Goal: Information Seeking & Learning: Learn about a topic

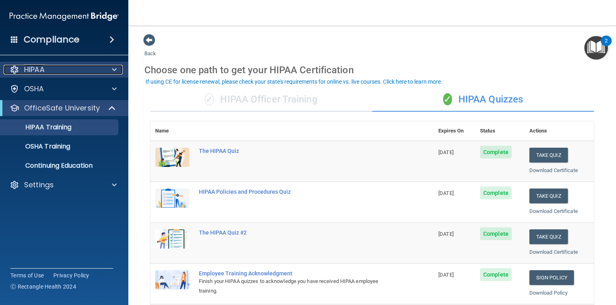
click at [56, 67] on div "HIPAA" at bounding box center [53, 70] width 99 height 10
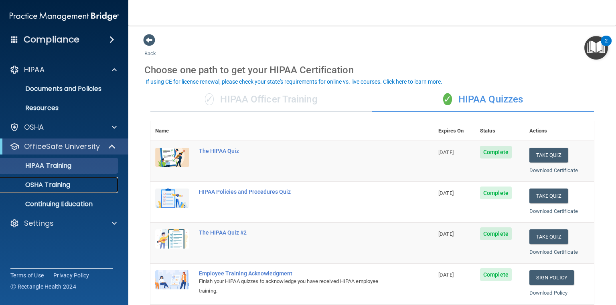
click at [53, 185] on p "OSHA Training" at bounding box center [37, 185] width 65 height 8
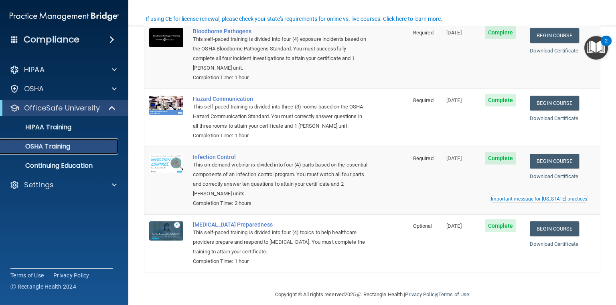
scroll to position [79, 0]
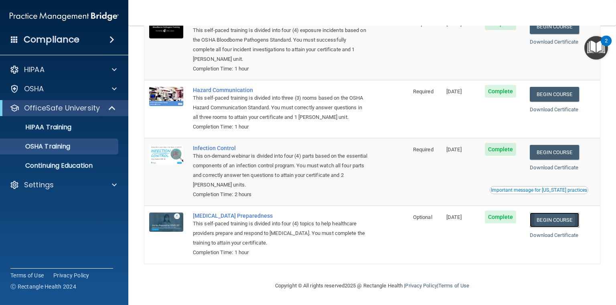
click at [565, 220] on link "Begin Course" at bounding box center [553, 220] width 49 height 15
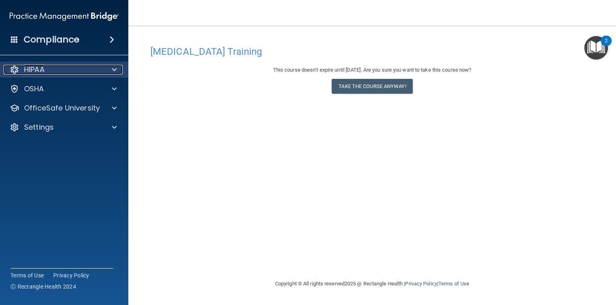
click at [113, 71] on span at bounding box center [114, 70] width 5 height 10
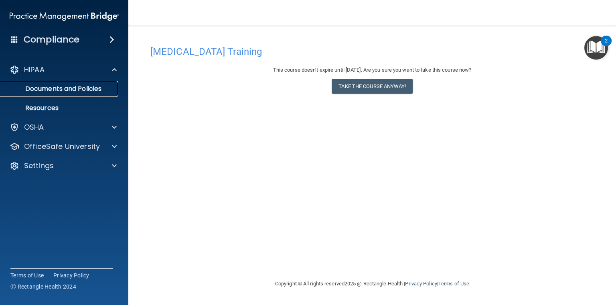
click at [81, 87] on p "Documents and Policies" at bounding box center [59, 89] width 109 height 8
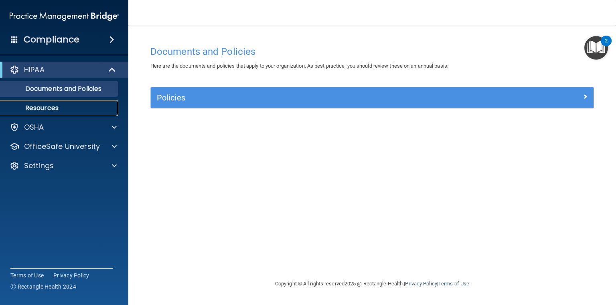
click at [50, 107] on p "Resources" at bounding box center [59, 108] width 109 height 8
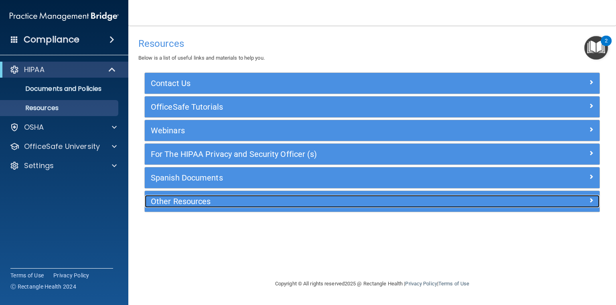
click at [202, 200] on h5 "Other Resources" at bounding box center [315, 201] width 329 height 9
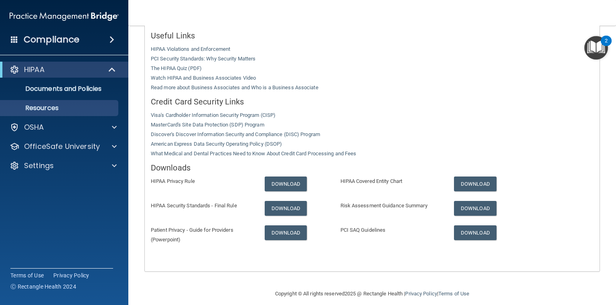
scroll to position [204, 0]
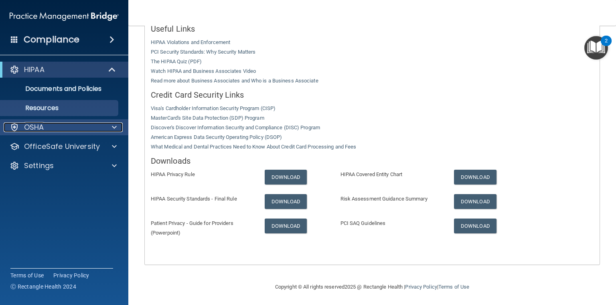
click at [46, 129] on div "OSHA" at bounding box center [53, 128] width 99 height 10
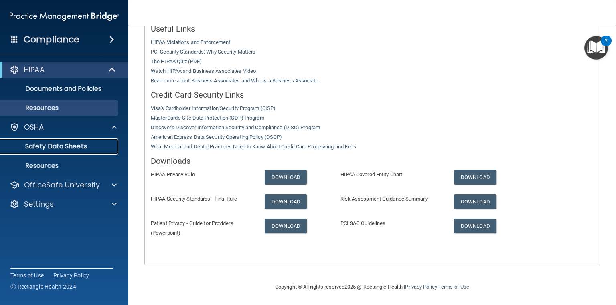
click at [50, 149] on p "Safety Data Sheets" at bounding box center [59, 147] width 109 height 8
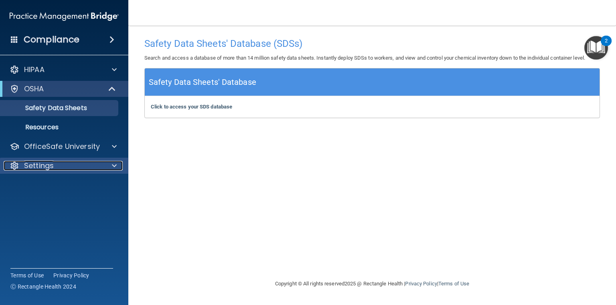
click at [48, 166] on p "Settings" at bounding box center [39, 166] width 30 height 10
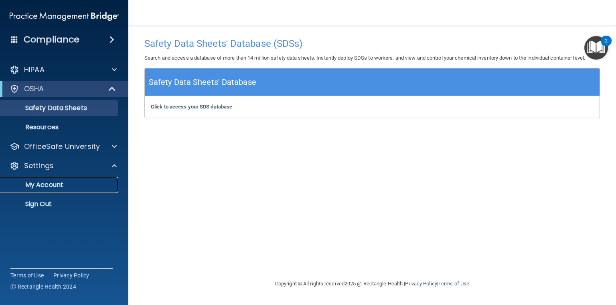
click at [59, 186] on p "My Account" at bounding box center [59, 185] width 109 height 8
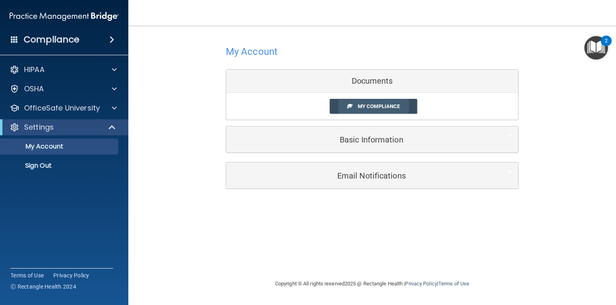
click at [398, 108] on span "My Compliance" at bounding box center [378, 106] width 42 height 6
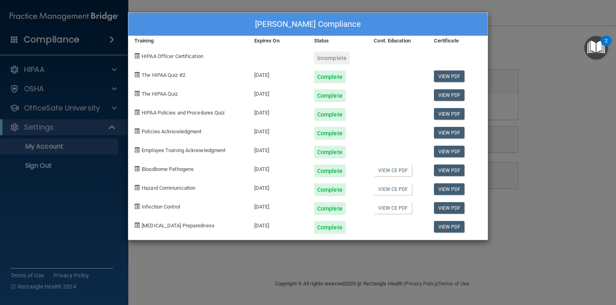
click at [137, 55] on span at bounding box center [136, 55] width 5 height 5
click at [525, 229] on div "Jessica ONeal's Compliance Training Expires On Status Cont. Education Certifica…" at bounding box center [308, 152] width 616 height 305
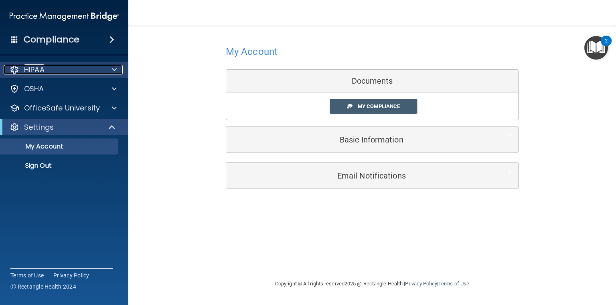
click at [115, 69] on span at bounding box center [114, 70] width 5 height 10
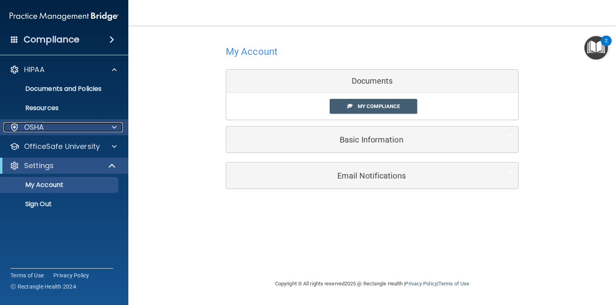
click at [114, 125] on span at bounding box center [114, 128] width 5 height 10
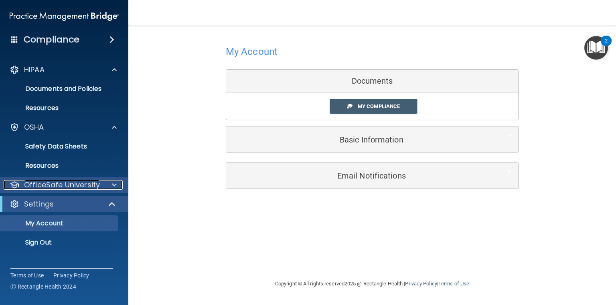
click at [116, 188] on span at bounding box center [114, 185] width 5 height 10
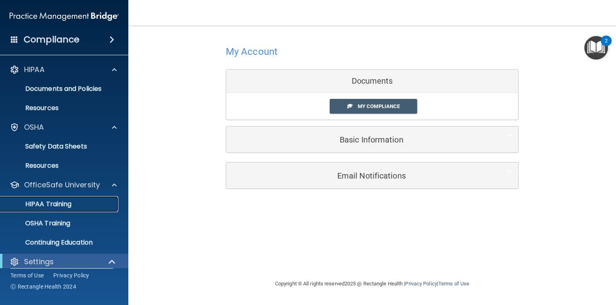
click at [62, 202] on p "HIPAA Training" at bounding box center [38, 204] width 66 height 8
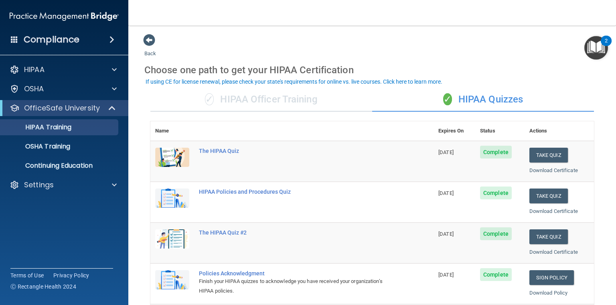
click at [303, 101] on div "✓ HIPAA Officer Training" at bounding box center [261, 100] width 222 height 24
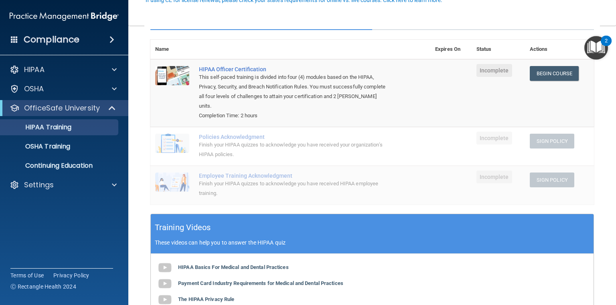
scroll to position [96, 0]
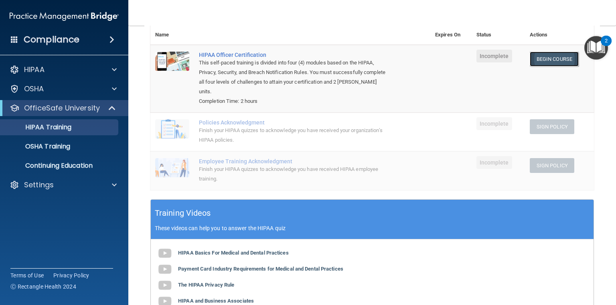
click at [547, 60] on link "Begin Course" at bounding box center [553, 59] width 49 height 15
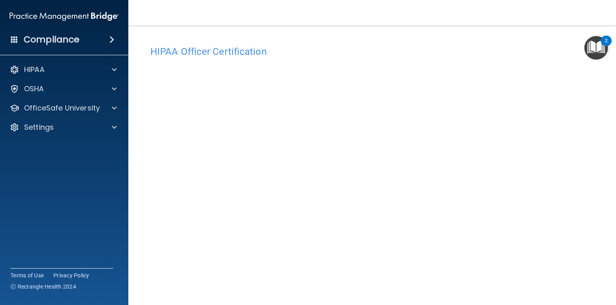
scroll to position [32, 0]
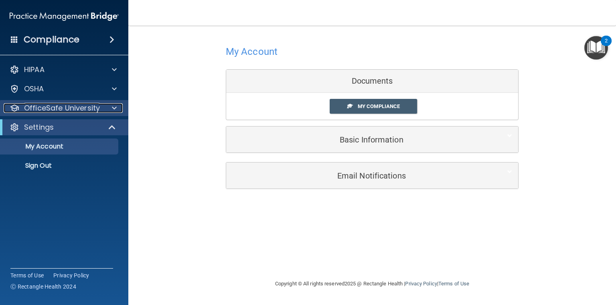
click at [116, 109] on span at bounding box center [114, 108] width 5 height 10
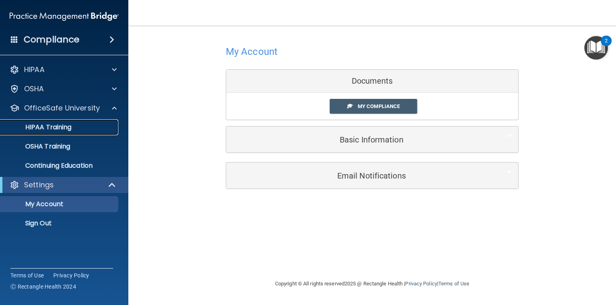
click at [58, 130] on p "HIPAA Training" at bounding box center [38, 127] width 66 height 8
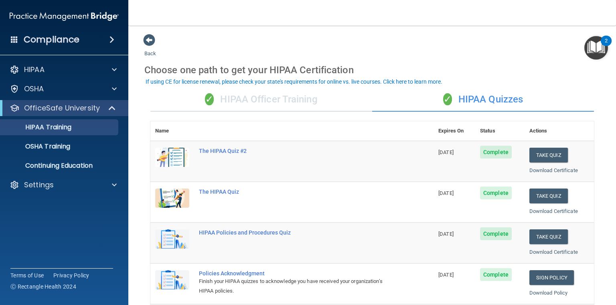
click at [308, 99] on div "✓ HIPAA Officer Training" at bounding box center [261, 100] width 222 height 24
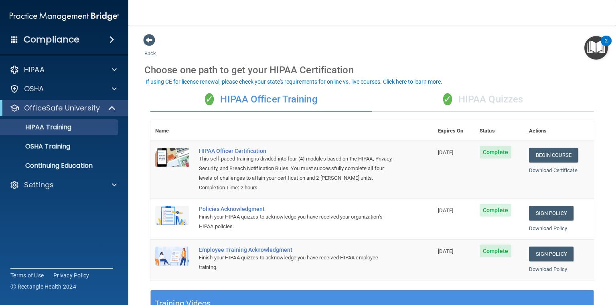
click at [491, 98] on div "✓ HIPAA Quizzes" at bounding box center [483, 100] width 222 height 24
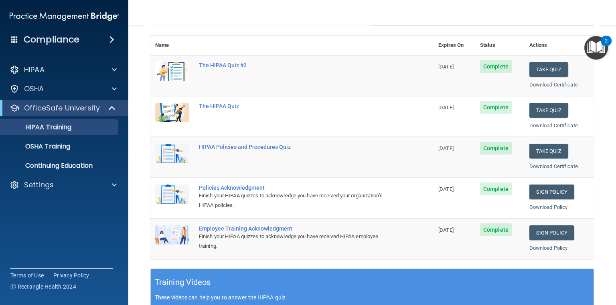
scroll to position [64, 0]
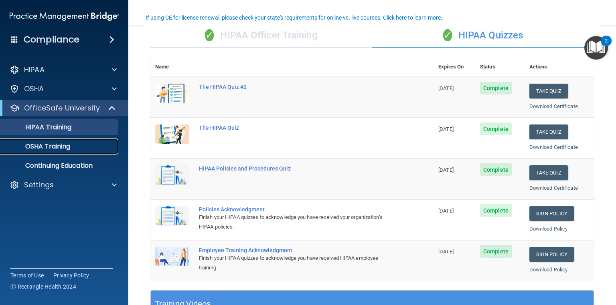
click at [49, 147] on p "OSHA Training" at bounding box center [37, 147] width 65 height 8
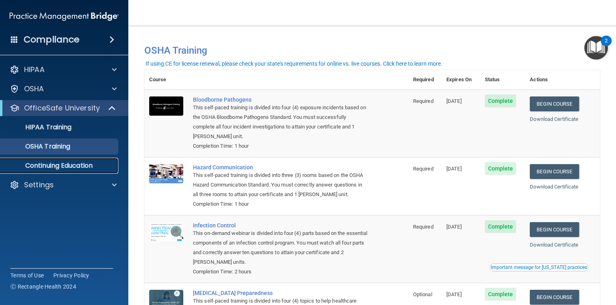
click at [38, 166] on p "Continuing Education" at bounding box center [59, 166] width 109 height 8
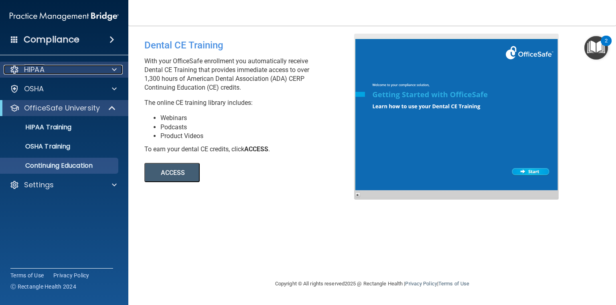
click at [79, 67] on div "HIPAA" at bounding box center [53, 70] width 99 height 10
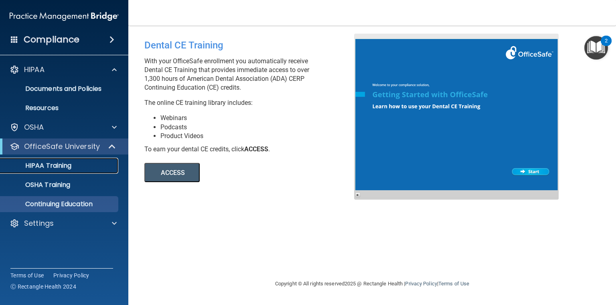
click at [60, 165] on p "HIPAA Training" at bounding box center [38, 166] width 66 height 8
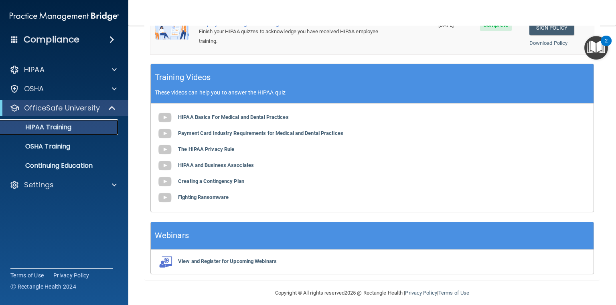
scroll to position [296, 0]
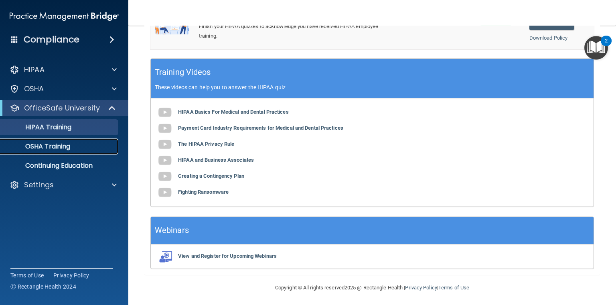
click at [64, 143] on p "OSHA Training" at bounding box center [37, 147] width 65 height 8
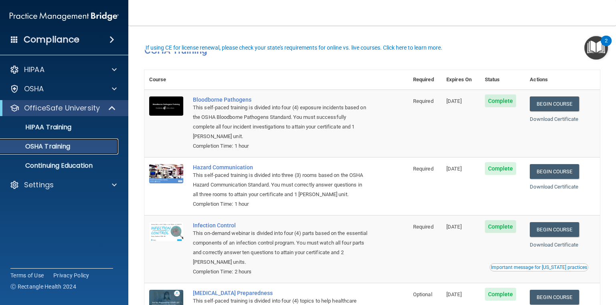
scroll to position [79, 0]
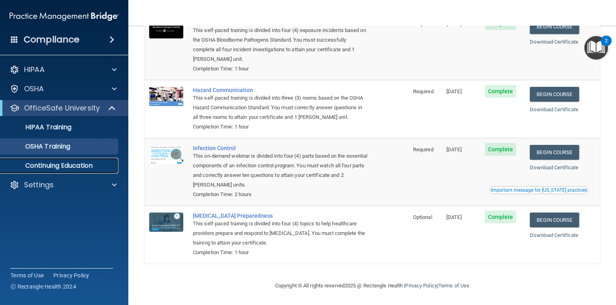
click at [79, 165] on p "Continuing Education" at bounding box center [59, 166] width 109 height 8
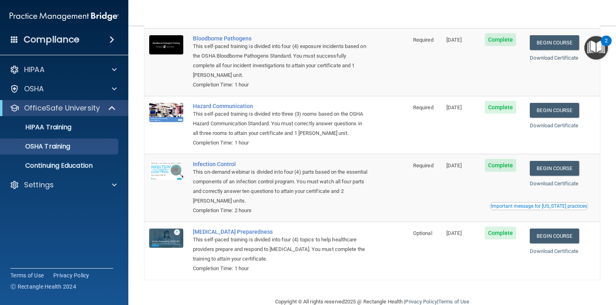
scroll to position [79, 0]
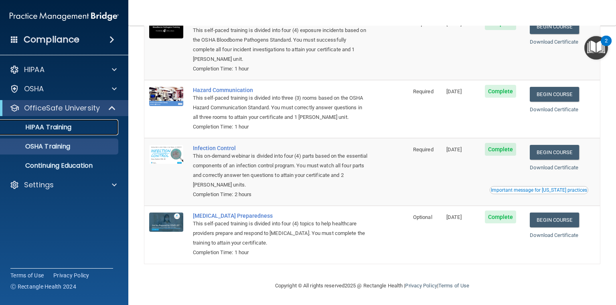
click at [65, 128] on p "HIPAA Training" at bounding box center [38, 127] width 66 height 8
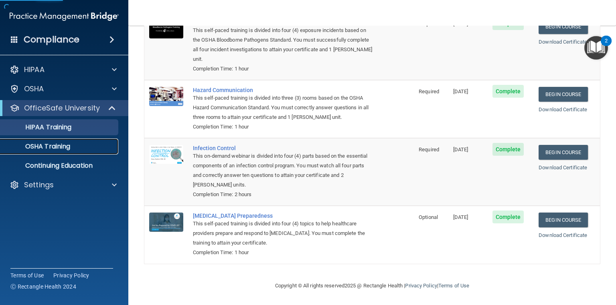
click at [66, 151] on link "OSHA Training" at bounding box center [55, 147] width 126 height 16
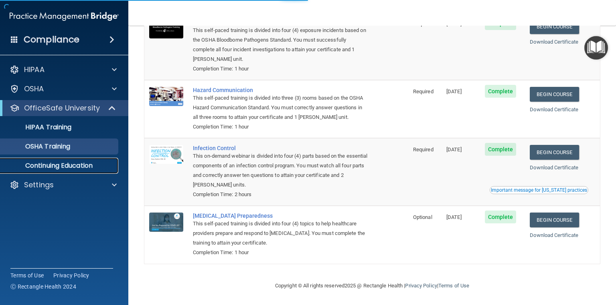
click at [62, 167] on p "Continuing Education" at bounding box center [59, 166] width 109 height 8
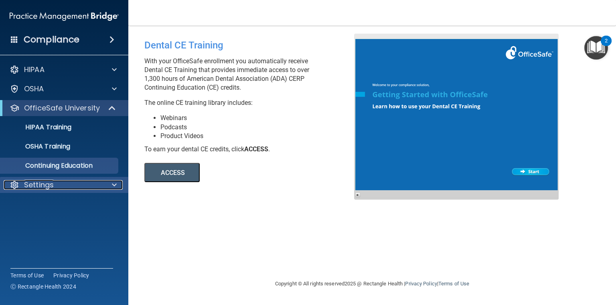
click at [114, 190] on span at bounding box center [114, 185] width 5 height 10
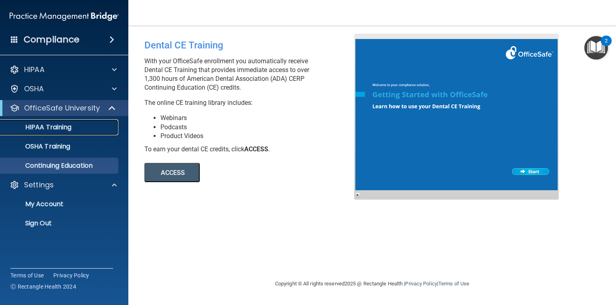
click at [69, 127] on p "HIPAA Training" at bounding box center [38, 127] width 66 height 8
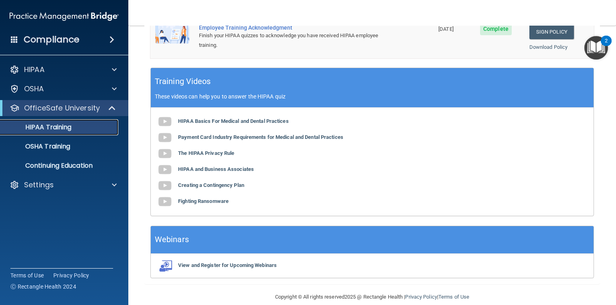
scroll to position [296, 0]
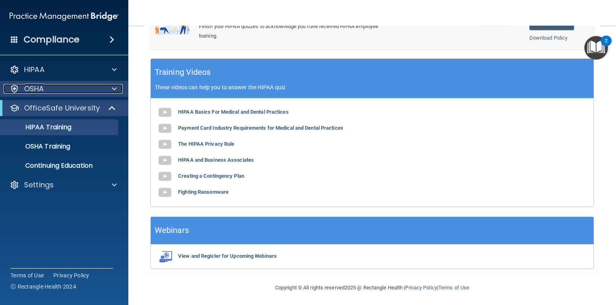
click at [112, 90] on span at bounding box center [114, 89] width 5 height 10
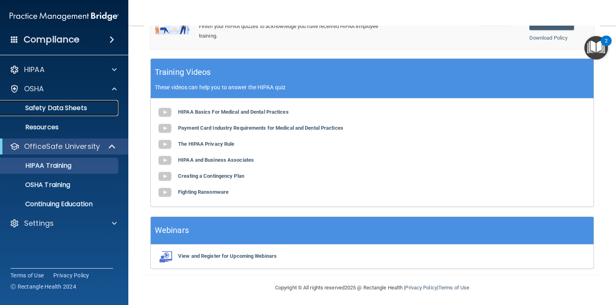
click at [50, 109] on p "Safety Data Sheets" at bounding box center [59, 108] width 109 height 8
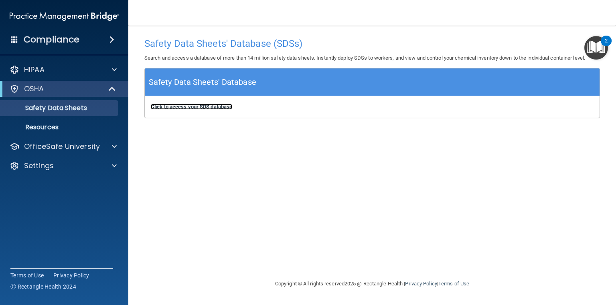
click at [182, 108] on b "Click to access your SDS database" at bounding box center [191, 107] width 81 height 6
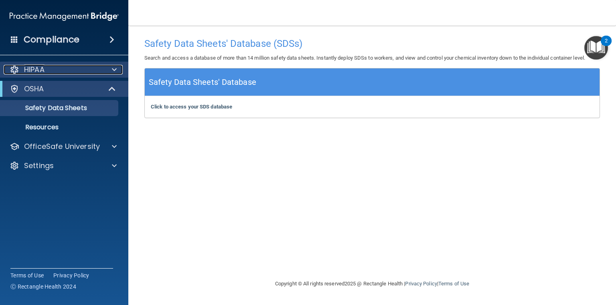
click at [45, 69] on div "HIPAA" at bounding box center [53, 70] width 99 height 10
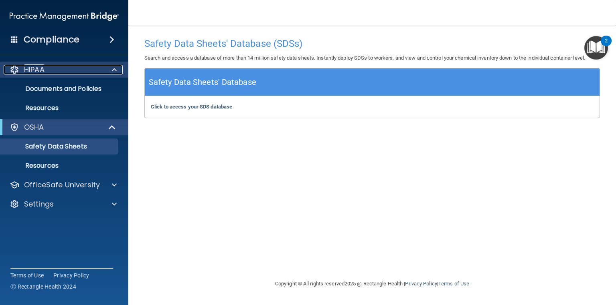
click at [42, 68] on p "HIPAA" at bounding box center [34, 70] width 20 height 10
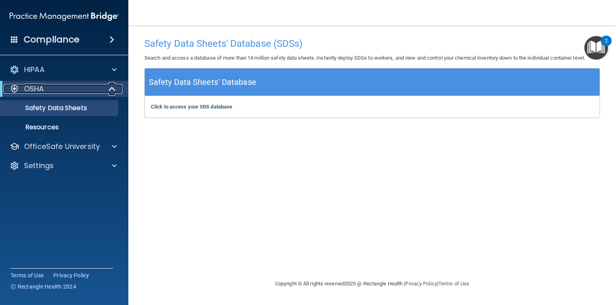
click at [35, 88] on p "OSHA" at bounding box center [34, 89] width 20 height 10
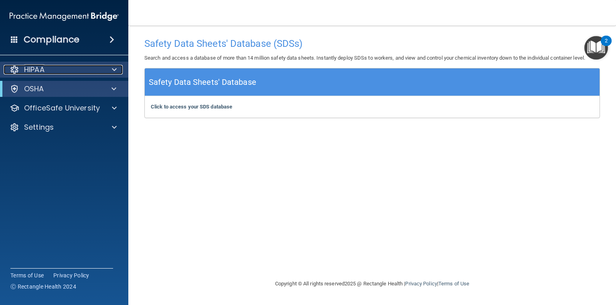
click at [113, 68] on span at bounding box center [114, 70] width 5 height 10
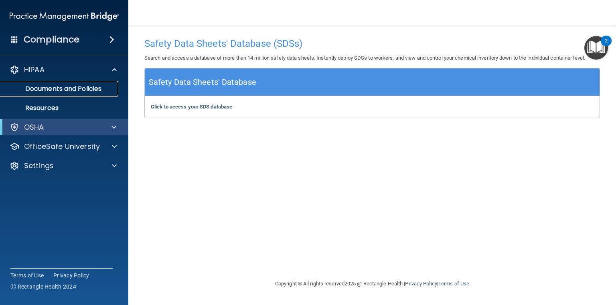
click at [93, 86] on p "Documents and Policies" at bounding box center [59, 89] width 109 height 8
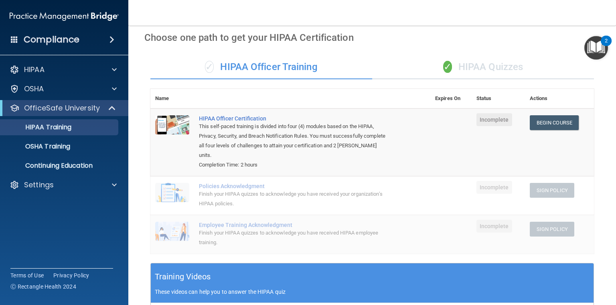
scroll to position [32, 0]
